Goal: Task Accomplishment & Management: Manage account settings

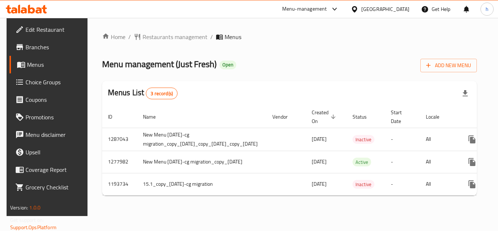
click at [382, 7] on div "[GEOGRAPHIC_DATA]" at bounding box center [386, 9] width 48 height 8
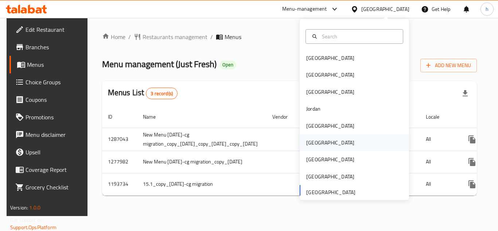
click at [320, 142] on div "Oman" at bounding box center [354, 142] width 109 height 17
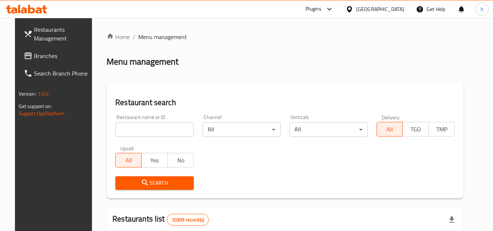
click at [67, 55] on span "Branches" at bounding box center [63, 55] width 58 height 9
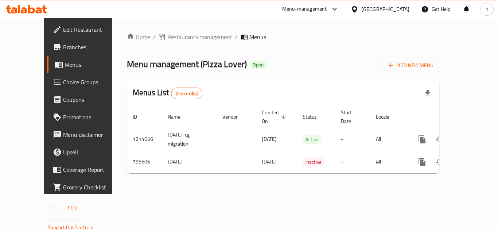
click at [394, 1] on div "[GEOGRAPHIC_DATA]" at bounding box center [380, 9] width 70 height 18
click at [362, 9] on div at bounding box center [356, 9] width 11 height 8
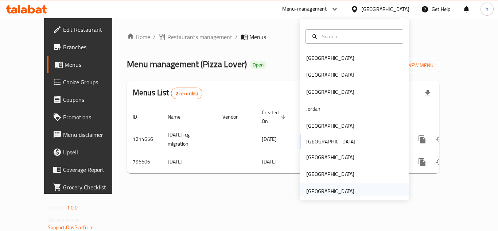
click at [306, 192] on div "[GEOGRAPHIC_DATA]" at bounding box center [330, 191] width 48 height 8
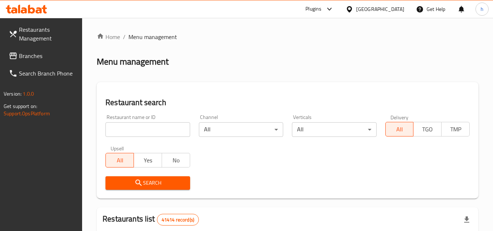
click at [36, 57] on span "Branches" at bounding box center [48, 55] width 58 height 9
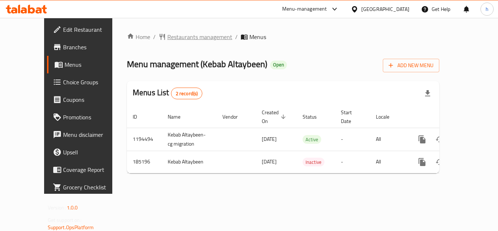
click at [167, 40] on span "Restaurants management" at bounding box center [199, 36] width 65 height 9
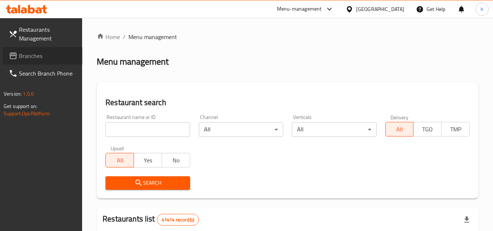
click at [52, 54] on span "Branches" at bounding box center [48, 55] width 58 height 9
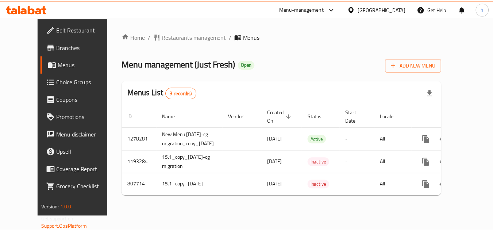
scroll to position [0, 0]
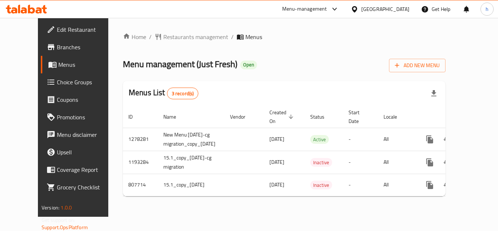
click at [57, 80] on span "Choice Groups" at bounding box center [86, 82] width 58 height 9
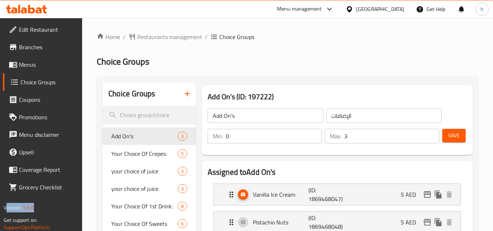
drag, startPoint x: 0, startPoint y: 217, endPoint x: 0, endPoint y: 170, distance: 46.7
click at [0, 170] on div "Edit Restaurant Branches Menus Choice Groups Coupons Promotions Menu disclaimer…" at bounding box center [41, 133] width 82 height 231
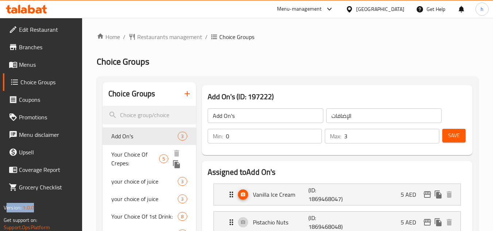
drag, startPoint x: 136, startPoint y: 151, endPoint x: 100, endPoint y: 147, distance: 36.3
click at [136, 151] on span "Your Choice Of Crepes:" at bounding box center [135, 159] width 48 height 18
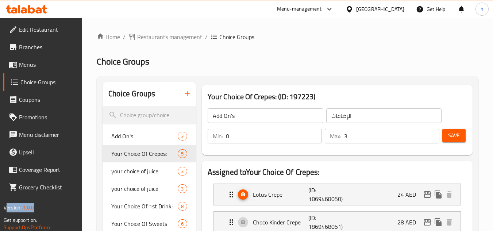
type input "Your Choice Of Crepes:"
type input "اختيارك من الكريب:"
type input "1"
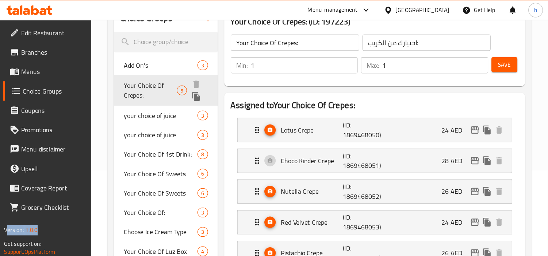
scroll to position [73, 0]
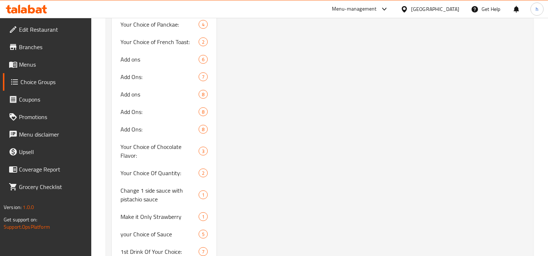
scroll to position [721, 0]
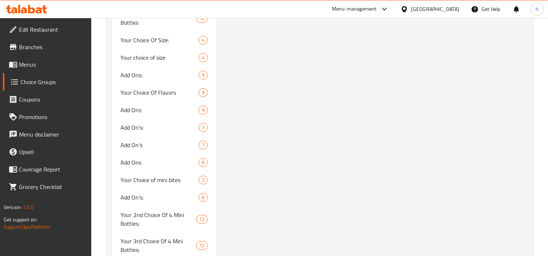
scroll to position [3843, 0]
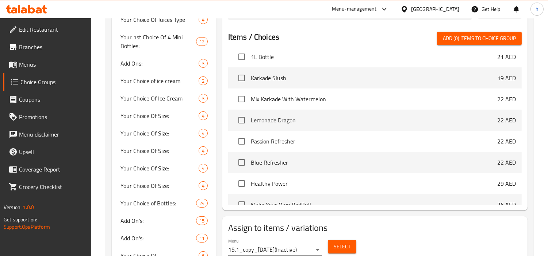
scroll to position [1355, 0]
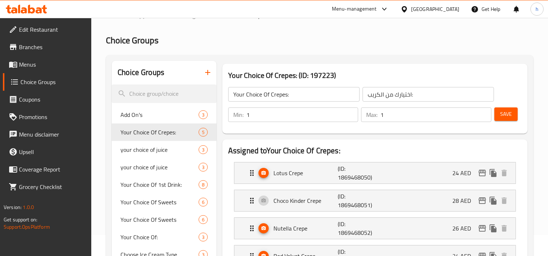
scroll to position [0, 0]
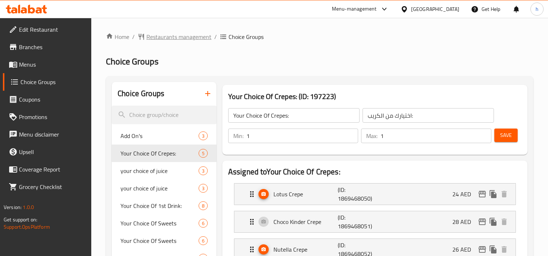
click at [180, 38] on span "Restaurants management" at bounding box center [178, 36] width 65 height 9
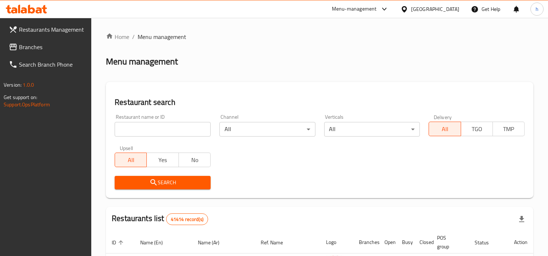
click at [47, 47] on span "Branches" at bounding box center [52, 47] width 67 height 9
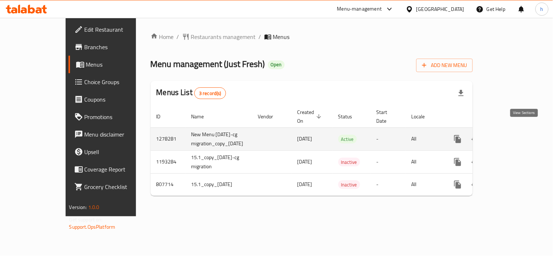
click at [515, 135] on icon "enhanced table" at bounding box center [510, 139] width 9 height 9
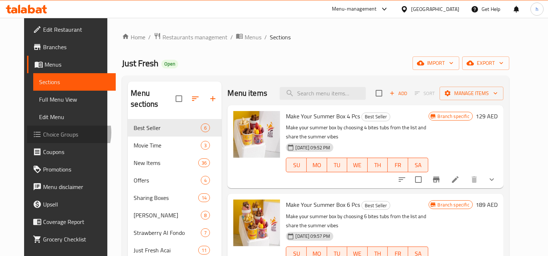
click at [43, 133] on span "Choice Groups" at bounding box center [76, 134] width 67 height 9
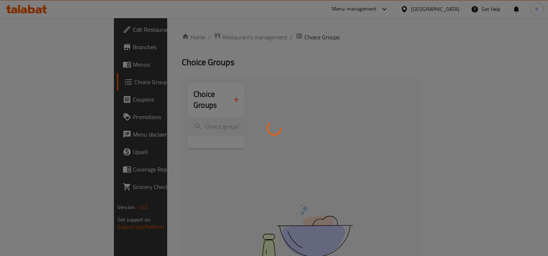
click at [107, 92] on div at bounding box center [274, 128] width 548 height 256
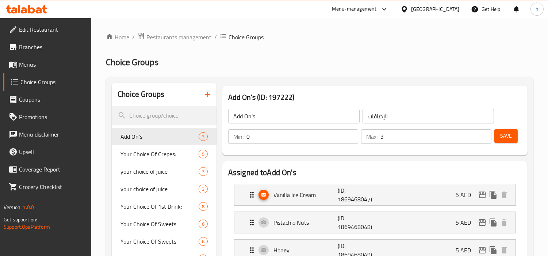
click at [48, 61] on span "Menus" at bounding box center [52, 64] width 67 height 9
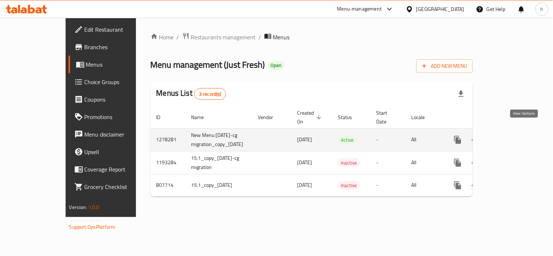
click at [515, 136] on icon "enhanced table" at bounding box center [510, 140] width 9 height 9
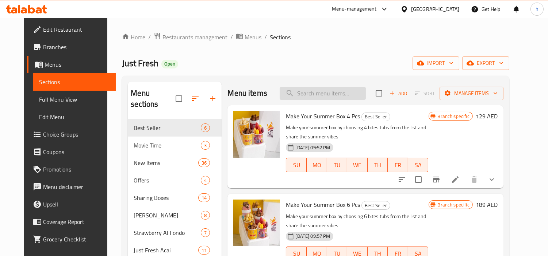
click at [337, 94] on input "search" at bounding box center [322, 93] width 86 height 13
paste input "Make Your Own Corn Cob"
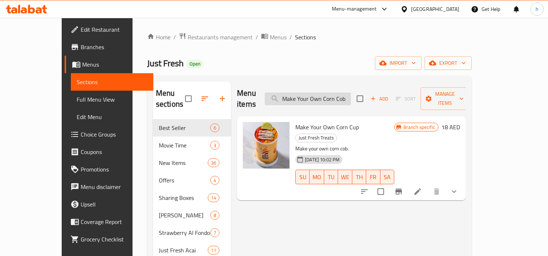
type input "Make Your Own Corn Cob"
click at [387, 152] on div "29-03-2025 10:02 PM SU MO TU WE TH FR SA" at bounding box center [344, 171] width 105 height 39
click at [367, 190] on icon "sort-choices" at bounding box center [364, 192] width 7 height 4
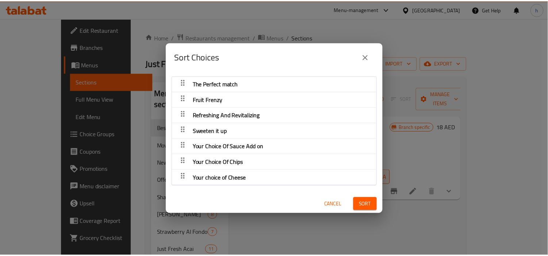
scroll to position [1, 0]
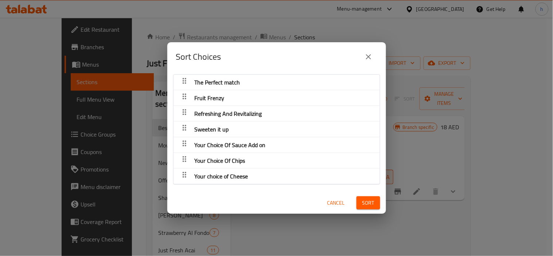
click at [277, 229] on div "Sort Choices The Perfect match Fruit Frenzy Refreshing And Revitalizing Sweeten…" at bounding box center [276, 128] width 553 height 256
click at [370, 54] on icon "close" at bounding box center [368, 57] width 9 height 9
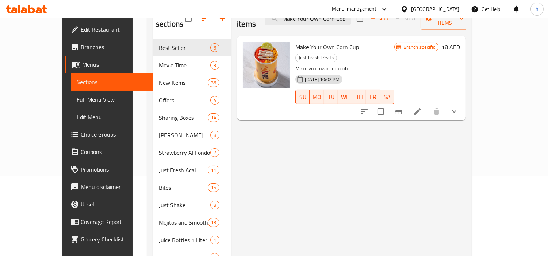
scroll to position [81, 0]
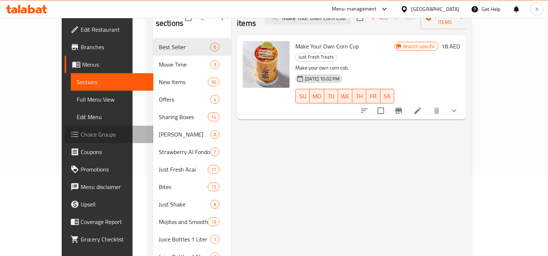
click at [81, 134] on span "Choice Groups" at bounding box center [114, 134] width 67 height 9
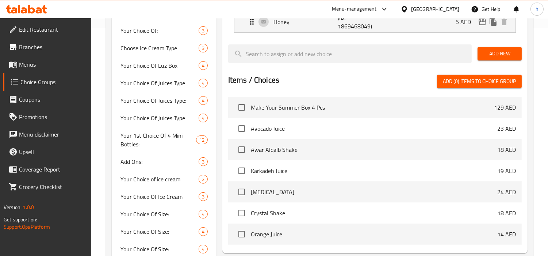
scroll to position [243, 0]
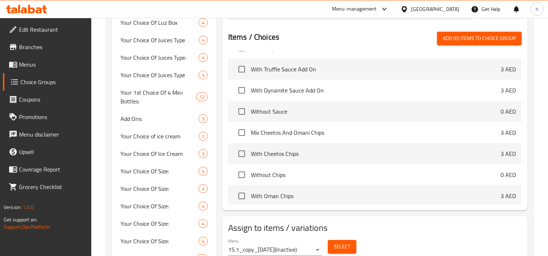
scroll to position [2511, 0]
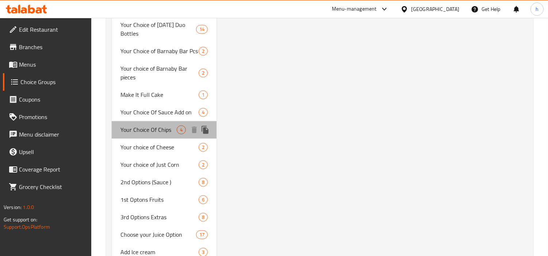
click at [139, 130] on span "Your Choice Of Chips" at bounding box center [148, 129] width 56 height 9
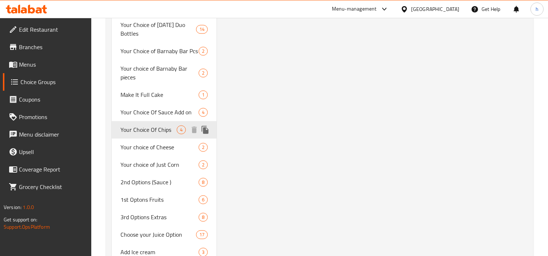
type input "Your Choice Of Chips"
type input "إختيارك من الشيبس"
type input "1"
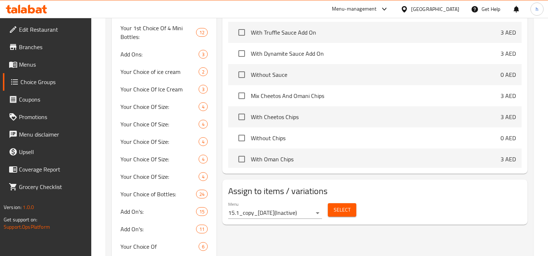
scroll to position [322, 0]
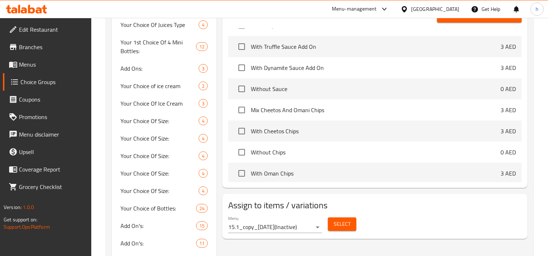
click at [449, 9] on div "[GEOGRAPHIC_DATA]" at bounding box center [435, 9] width 48 height 8
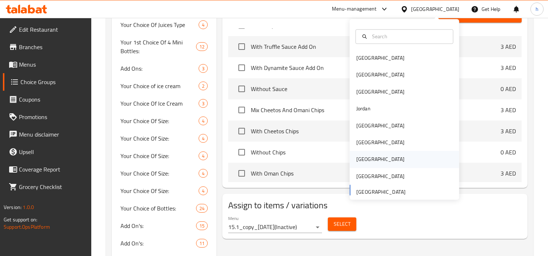
click at [367, 162] on div "Qatar" at bounding box center [380, 159] width 60 height 17
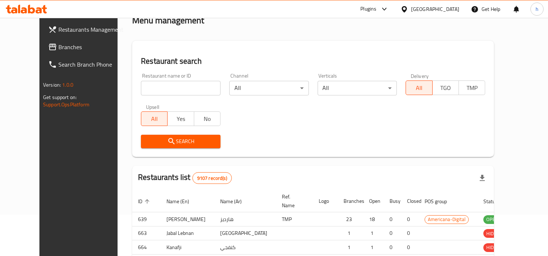
scroll to position [297, 0]
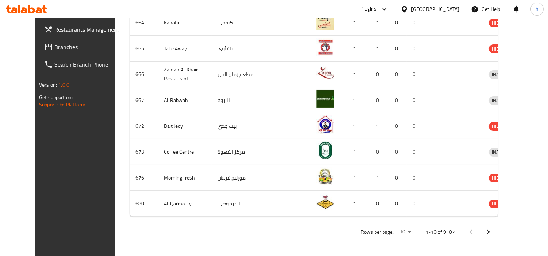
click at [54, 49] on span "Branches" at bounding box center [87, 47] width 67 height 9
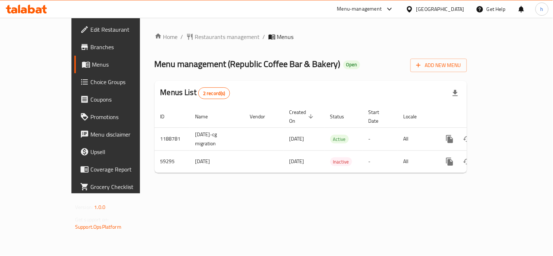
click at [456, 10] on div "Qatar" at bounding box center [441, 9] width 48 height 8
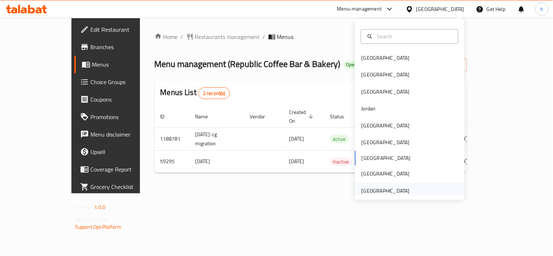
click at [384, 191] on div "[GEOGRAPHIC_DATA]" at bounding box center [386, 191] width 48 height 8
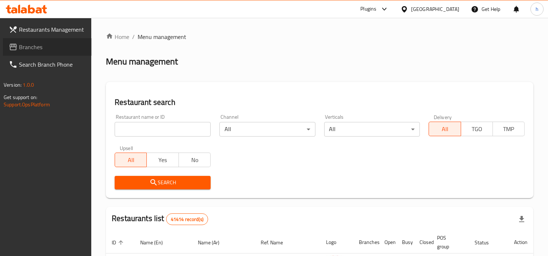
click at [47, 41] on link "Branches" at bounding box center [47, 47] width 89 height 18
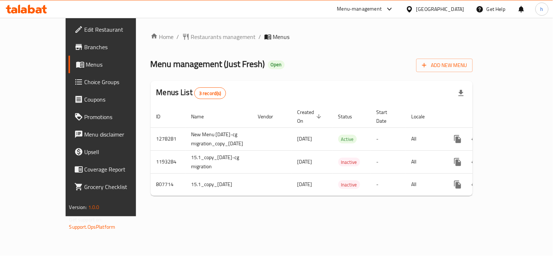
click at [302, 207] on div "Home / Restaurants management / Menus Menu management ( Just Fresh ) Open Add N…" at bounding box center [312, 117] width 352 height 199
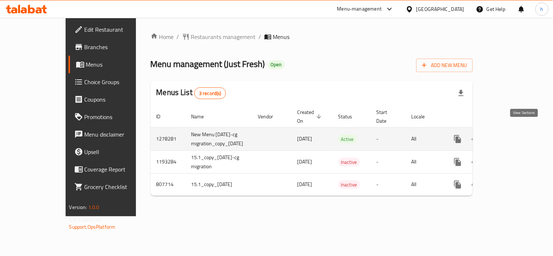
click at [520, 131] on link "enhanced table" at bounding box center [511, 140] width 18 height 18
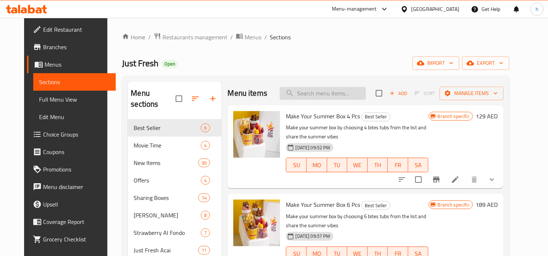
click at [314, 93] on input "search" at bounding box center [322, 93] width 86 height 13
paste input "Make Your Summer Box 4 Pcs"
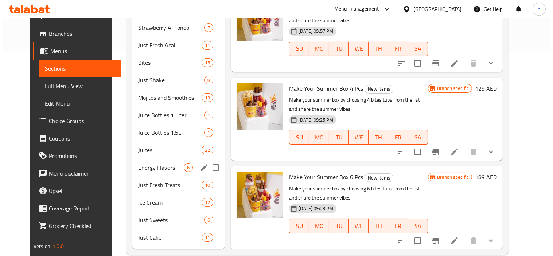
scroll to position [207, 0]
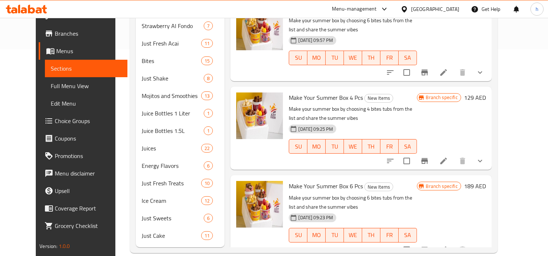
type input "Make Your Summer Box"
click at [224, 82] on div "Menu items Make Your Summer Box Add Sort Manage items Make Your Summer Box 4 Pc…" at bounding box center [357, 61] width 267 height 373
click at [354, 105] on p "Make your summer box by choosing 4 bites tubs from the list and share the summe…" at bounding box center [353, 114] width 128 height 18
click at [394, 157] on icon "sort-choices" at bounding box center [390, 161] width 9 height 9
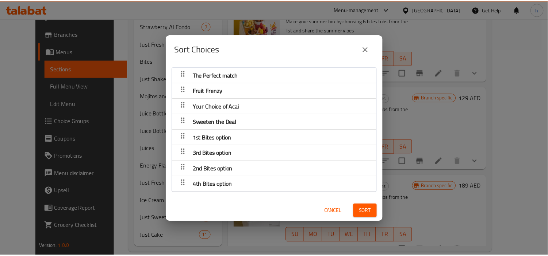
scroll to position [0, 0]
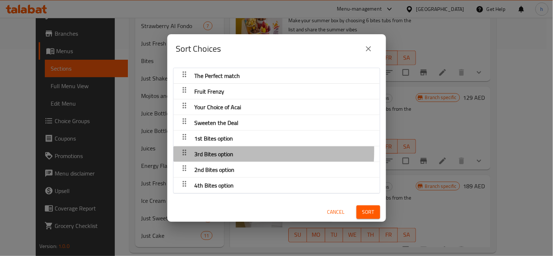
click at [210, 151] on span "3rd Bites option" at bounding box center [214, 154] width 39 height 11
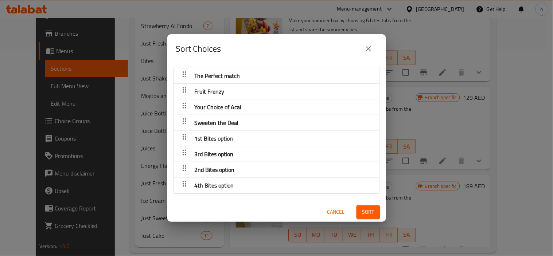
click at [369, 47] on icon "close" at bounding box center [368, 49] width 9 height 9
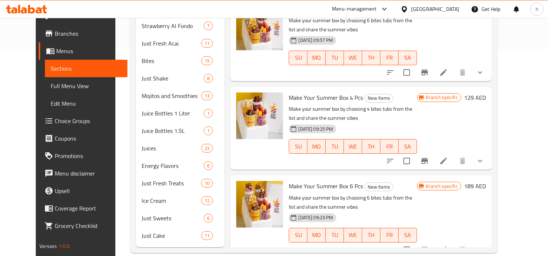
click at [130, 107] on div "Menu sections Best Seller 6 Movie Time 4 New Items 36 Offers 4 Sharing Boxes 14…" at bounding box center [313, 61] width 367 height 385
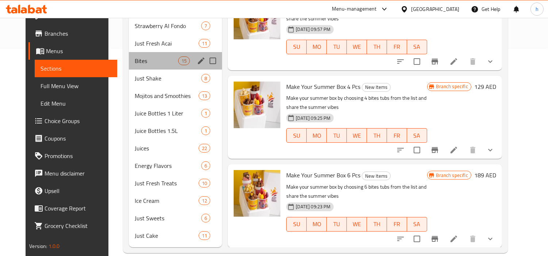
click at [145, 52] on div "Bites 15" at bounding box center [175, 61] width 93 height 18
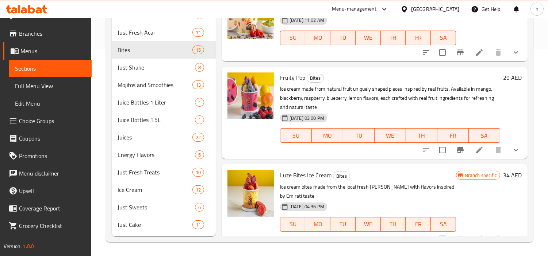
click at [217, 73] on div "Menu items Make Your Summer Box Add Sort Manage items Happy Fruity Ice Cream Bi…" at bounding box center [372, 56] width 312 height 362
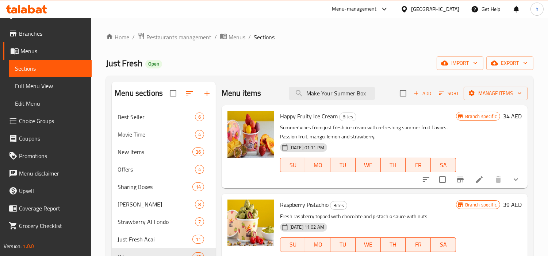
click at [192, 38] on span "Restaurants management" at bounding box center [178, 37] width 65 height 9
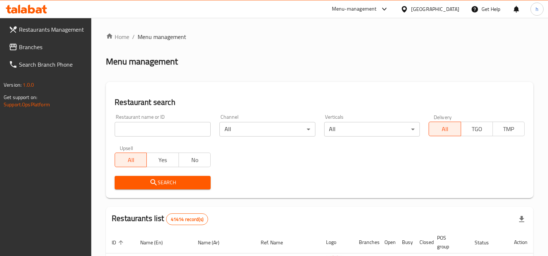
click at [47, 47] on span "Branches" at bounding box center [52, 47] width 67 height 9
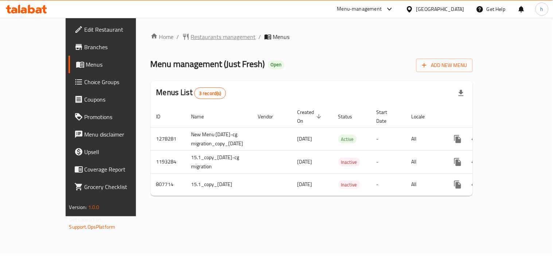
click at [191, 40] on span "Restaurants management" at bounding box center [223, 36] width 65 height 9
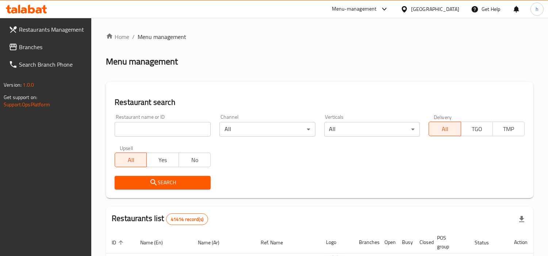
click at [74, 42] on link "Branches" at bounding box center [47, 47] width 89 height 18
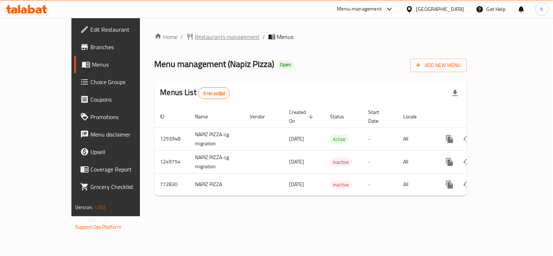
click at [208, 35] on span "Restaurants management" at bounding box center [227, 36] width 65 height 9
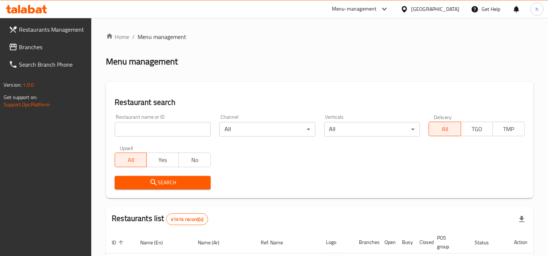
click at [54, 50] on span "Branches" at bounding box center [52, 47] width 67 height 9
